Goal: Task Accomplishment & Management: Use online tool/utility

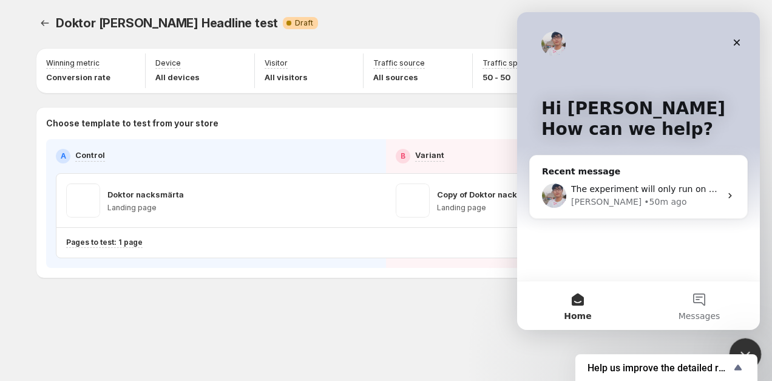
click at [740, 338] on div "Close Intercom Messenger" at bounding box center [743, 352] width 29 height 29
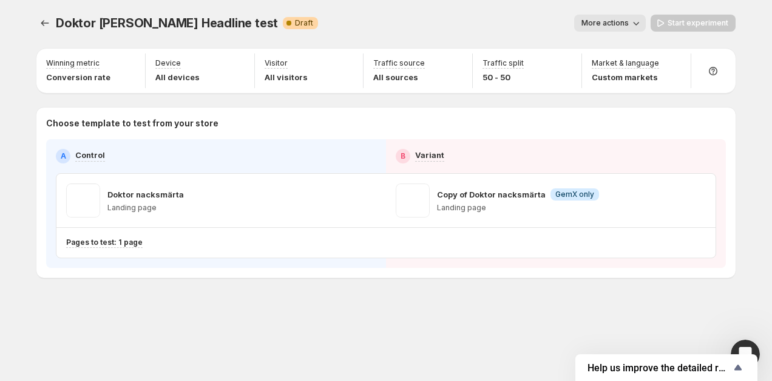
click at [500, 22] on div "More actions" at bounding box center [487, 23] width 318 height 17
click at [676, 24] on div "Start experiment" at bounding box center [693, 23] width 85 height 17
click at [376, 33] on div "Doktor Nacksmärta Headline test. This page is ready Doktor Nacksmärta Headline …" at bounding box center [385, 23] width 699 height 46
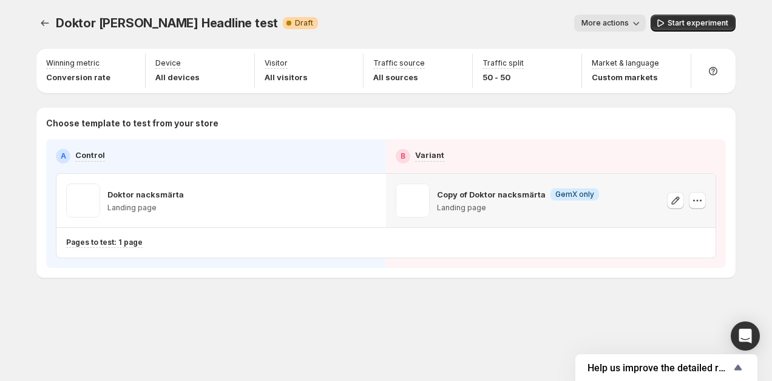
click at [628, 201] on div "Copy of Doktor nacksmärta Info GemX only Landing page" at bounding box center [551, 200] width 310 height 34
click at [632, 20] on button "More actions" at bounding box center [610, 23] width 72 height 17
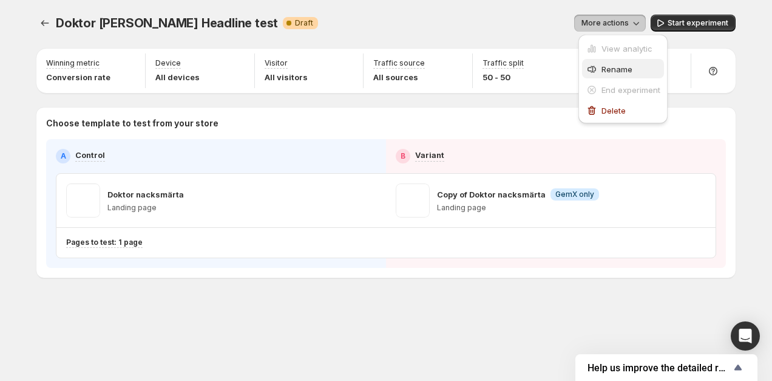
click at [616, 67] on span "Rename" at bounding box center [617, 69] width 31 height 10
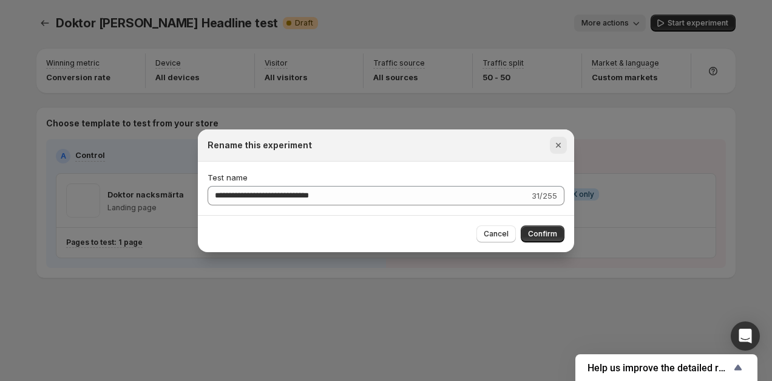
click at [560, 141] on icon "Close" at bounding box center [558, 145] width 12 height 12
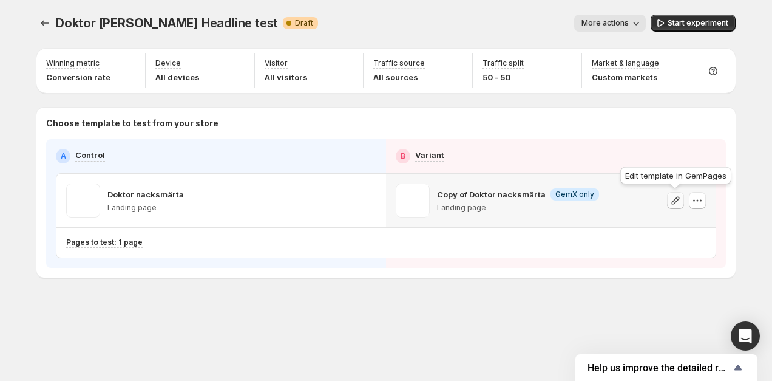
click at [675, 198] on icon "button" at bounding box center [676, 200] width 8 height 8
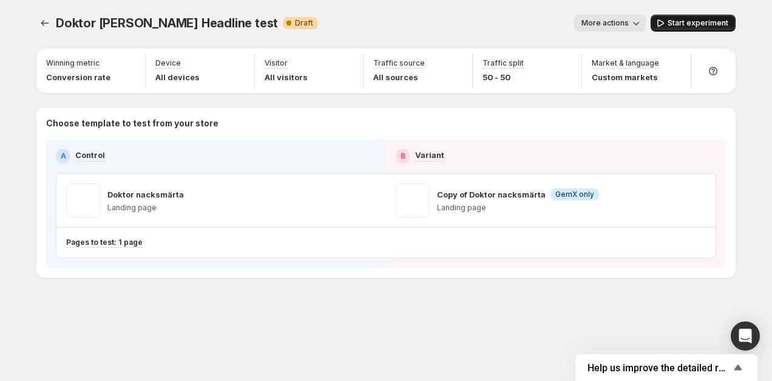
click at [699, 19] on span "Start experiment" at bounding box center [698, 23] width 61 height 10
click at [700, 203] on icon "button" at bounding box center [697, 200] width 12 height 12
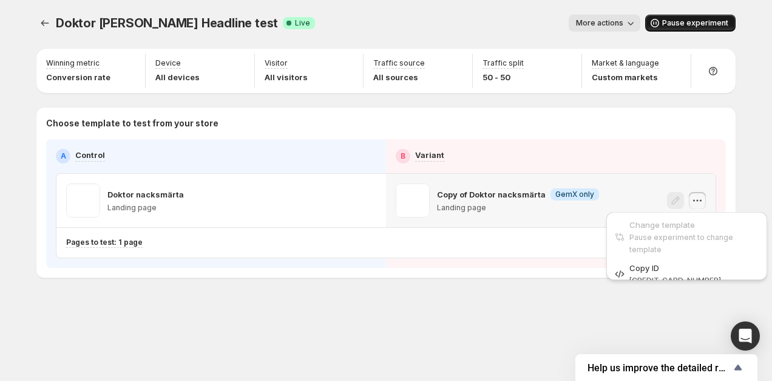
click at [700, 203] on icon "button" at bounding box center [697, 200] width 12 height 12
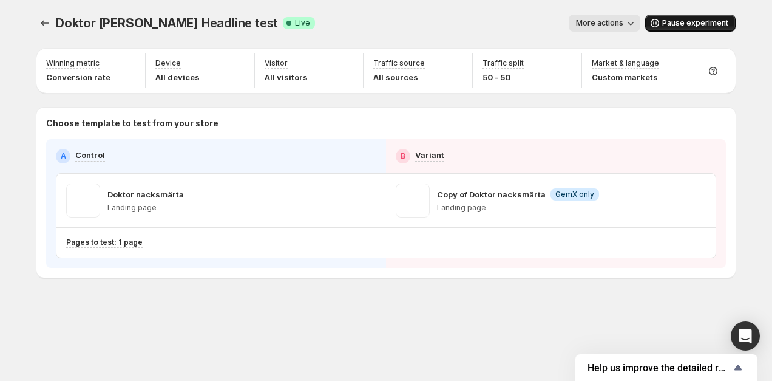
click at [609, 18] on button "More actions" at bounding box center [605, 23] width 72 height 17
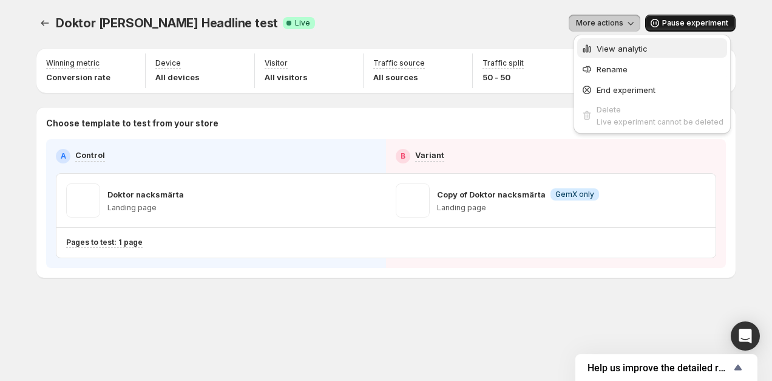
click at [616, 49] on span "View analytic" at bounding box center [622, 49] width 51 height 10
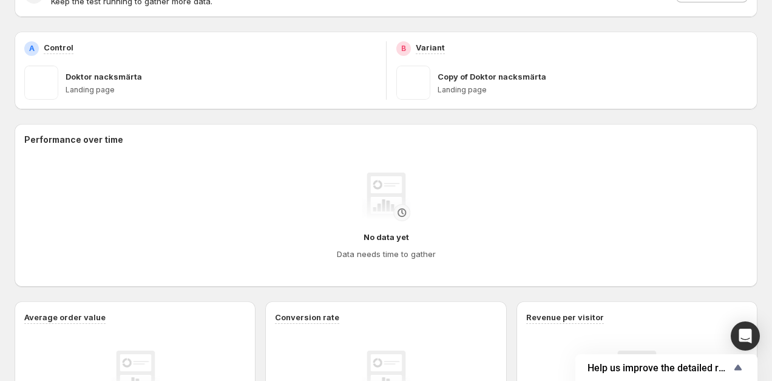
click at [473, 71] on p "Copy of Doktor nacksmärta" at bounding box center [492, 76] width 109 height 12
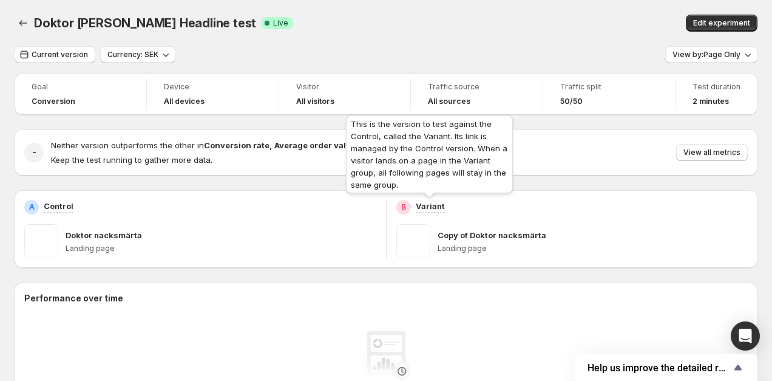
click at [423, 203] on p "Variant" at bounding box center [430, 206] width 29 height 12
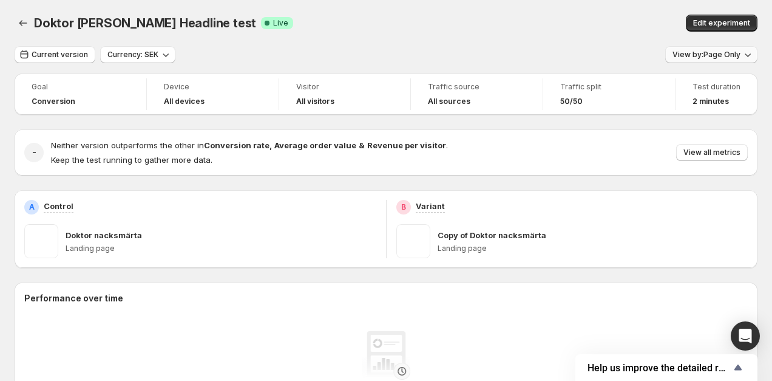
click at [735, 58] on span "View by: Page Only" at bounding box center [707, 55] width 68 height 10
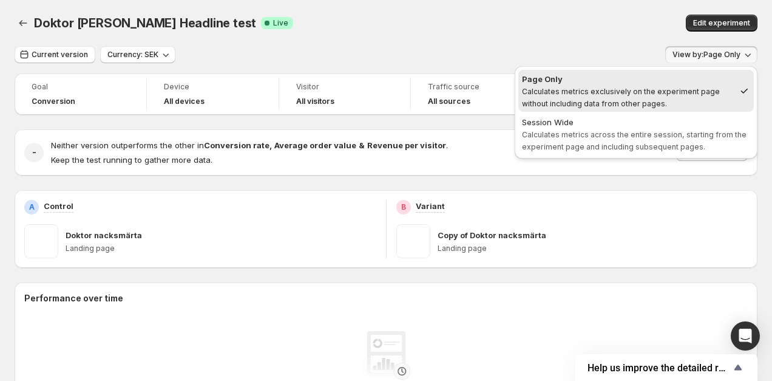
click at [537, 19] on div "Edit experiment" at bounding box center [624, 23] width 265 height 17
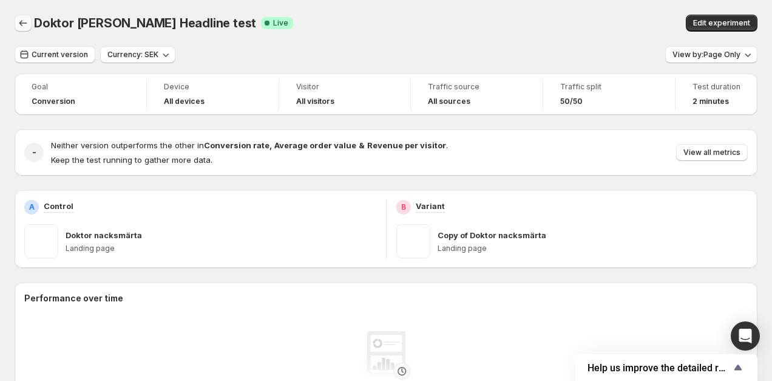
click at [21, 18] on icon "Back" at bounding box center [23, 23] width 12 height 12
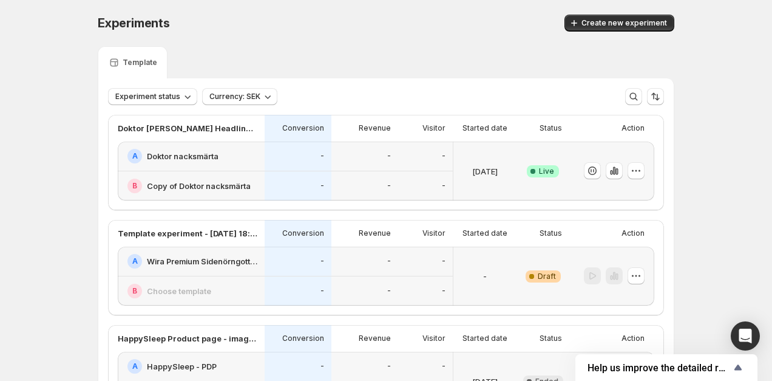
click at [645, 164] on div at bounding box center [611, 170] width 85 height 59
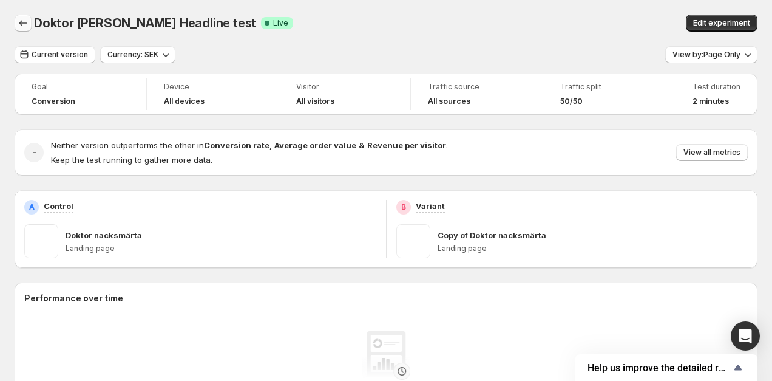
click at [22, 23] on icon "Back" at bounding box center [23, 23] width 8 height 6
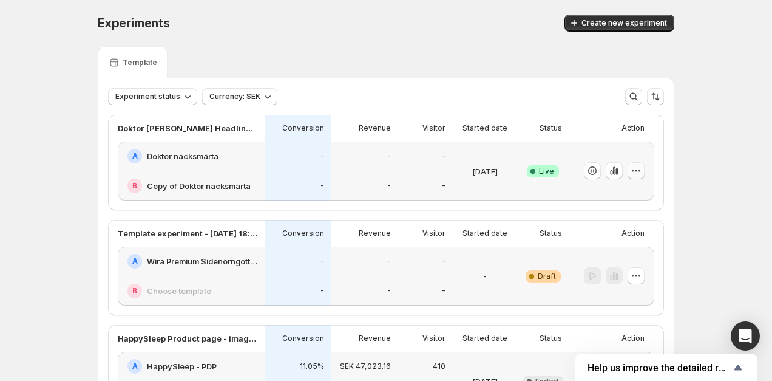
click at [634, 172] on icon "button" at bounding box center [636, 171] width 12 height 12
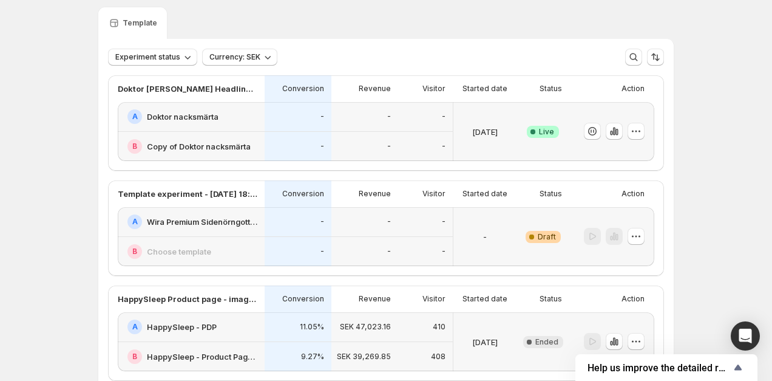
scroll to position [44, 0]
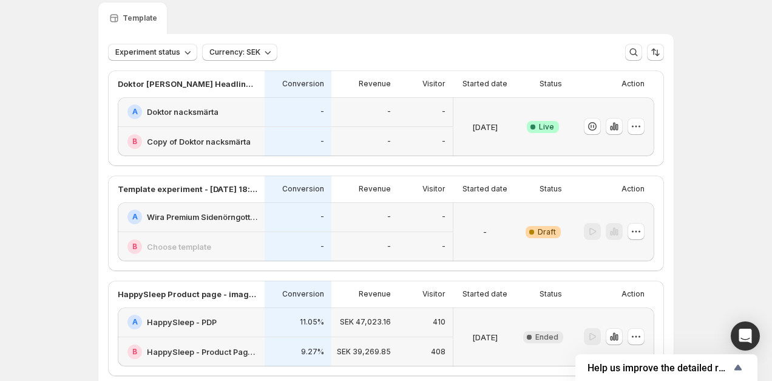
click at [188, 106] on h2 "Doktor nacksmärta" at bounding box center [183, 112] width 72 height 12
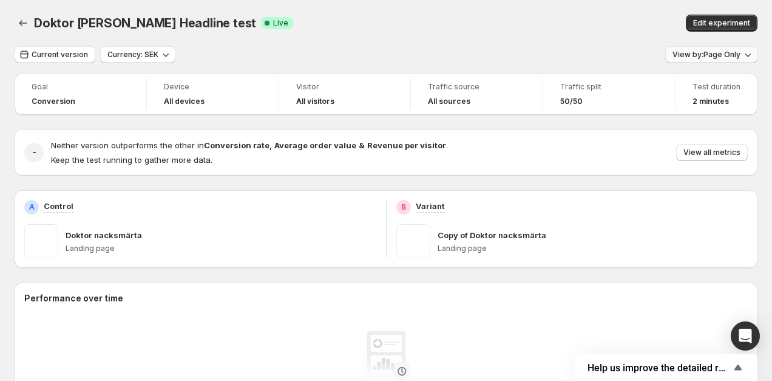
click at [742, 52] on icon "button" at bounding box center [748, 55] width 12 height 12
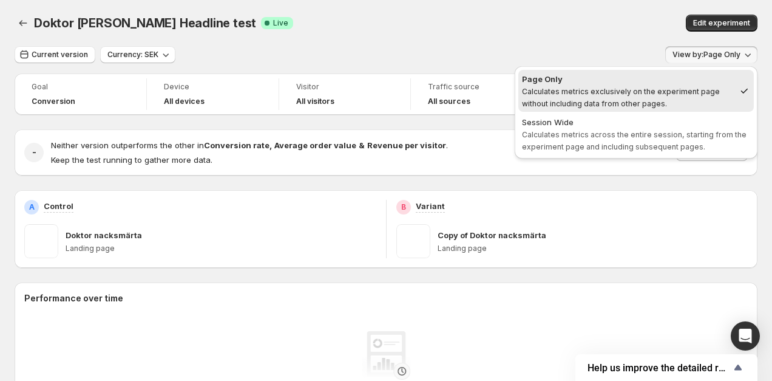
click at [742, 52] on icon "button" at bounding box center [748, 55] width 12 height 12
